Goal: Transaction & Acquisition: Download file/media

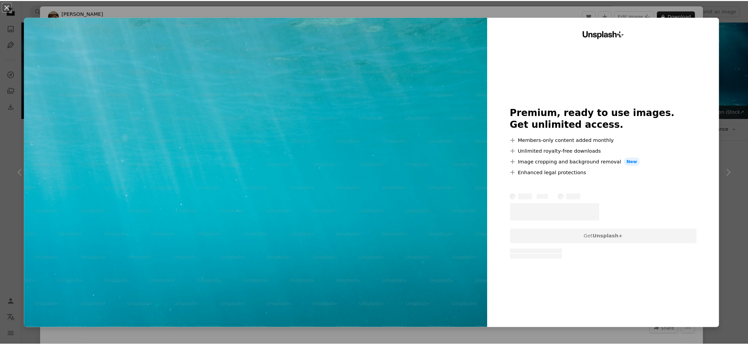
scroll to position [282, 0]
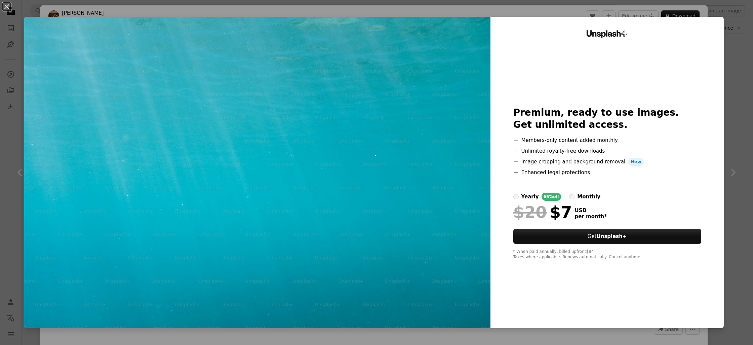
click at [3, 8] on button "An X shape" at bounding box center [7, 7] width 8 height 8
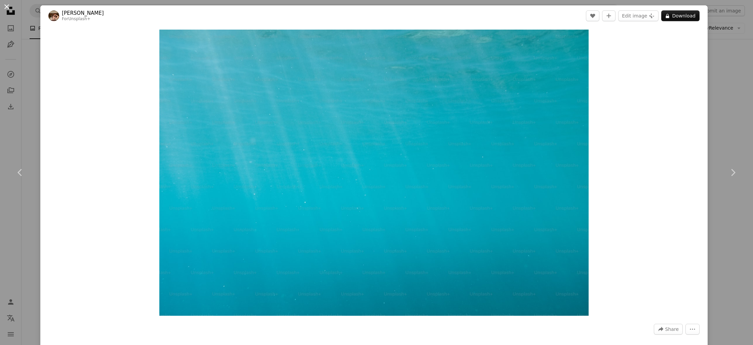
click at [3, 6] on button "An X shape" at bounding box center [7, 7] width 8 height 8
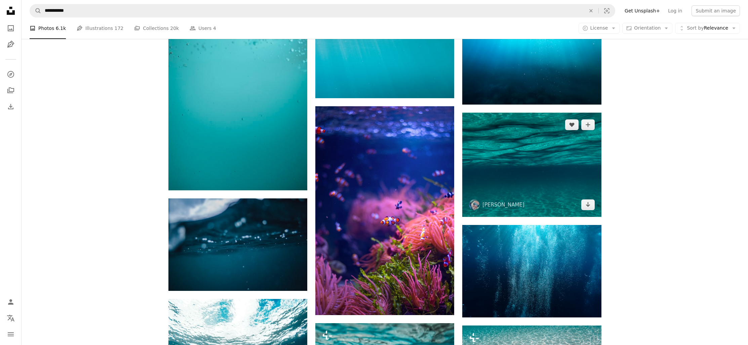
scroll to position [381, 0]
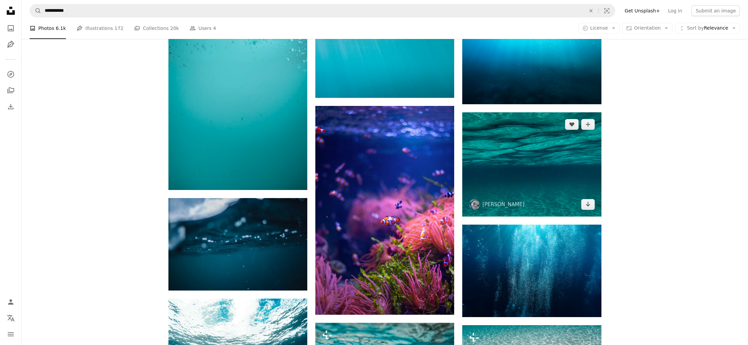
click at [500, 140] on img at bounding box center [531, 164] width 139 height 104
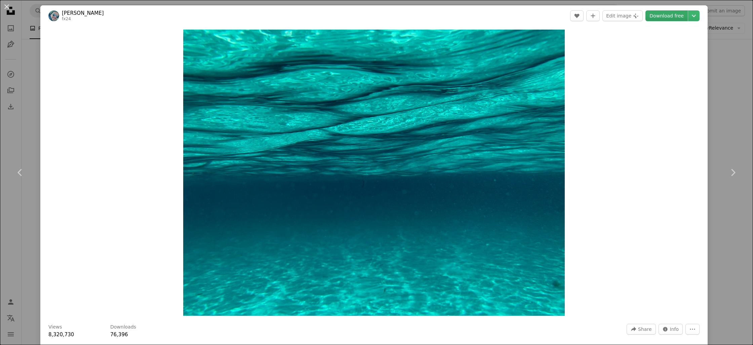
click at [655, 19] on link "Download free" at bounding box center [666, 15] width 42 height 11
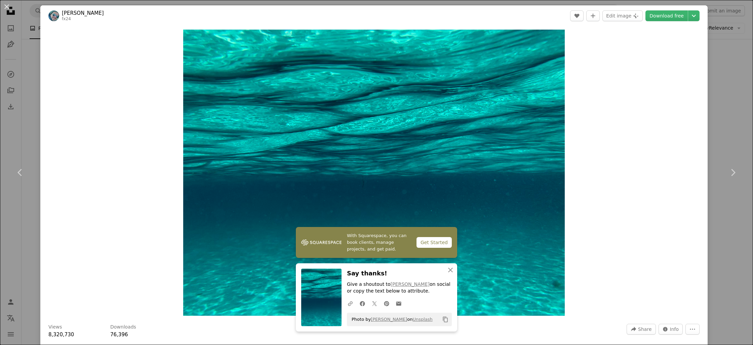
click at [719, 92] on div "An X shape Chevron left Chevron right With Squarespace, you can book clients, m…" at bounding box center [376, 172] width 753 height 345
